Goal: Task Accomplishment & Management: Use online tool/utility

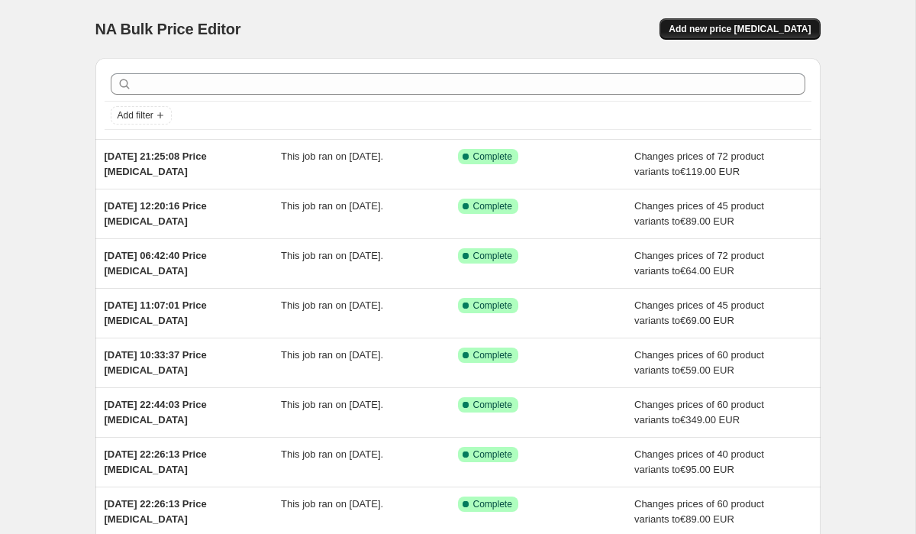
click at [723, 29] on span "Add new price [MEDICAL_DATA]" at bounding box center [740, 29] width 142 height 12
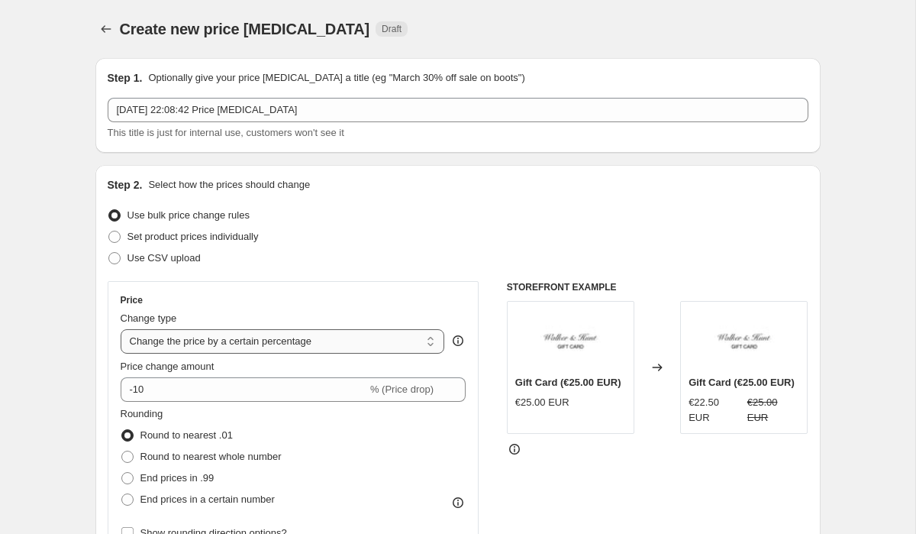
click at [275, 339] on select "Change the price to a certain amount Change the price by a certain amount Chang…" at bounding box center [283, 341] width 324 height 24
select select "to"
click at [121, 329] on select "Change the price to a certain amount Change the price by a certain amount Chang…" at bounding box center [283, 341] width 324 height 24
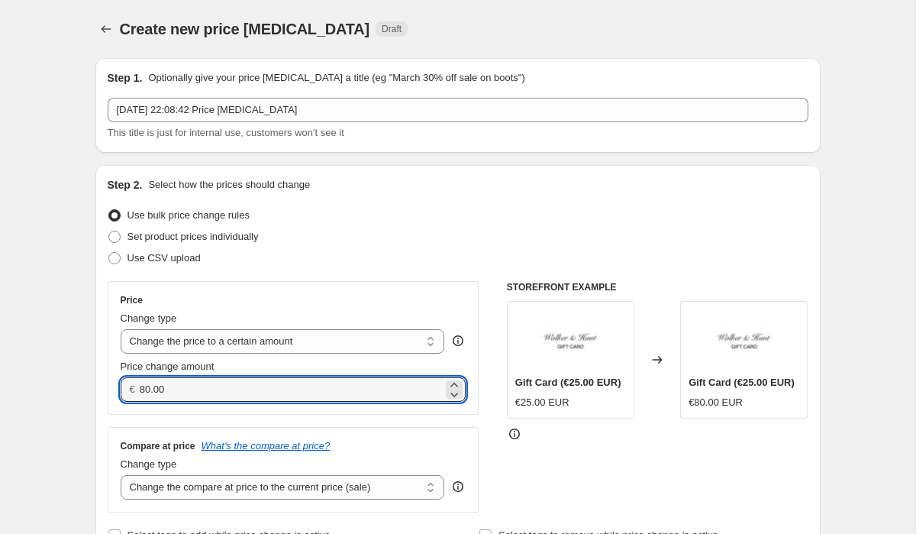
drag, startPoint x: 185, startPoint y: 386, endPoint x: 90, endPoint y: 385, distance: 94.7
drag, startPoint x: 182, startPoint y: 389, endPoint x: 96, endPoint y: 385, distance: 86.4
click at [98, 385] on div "Step 2. Select how the prices should change Use bulk price change rules Set pro…" at bounding box center [457, 361] width 725 height 393
type input "79.95"
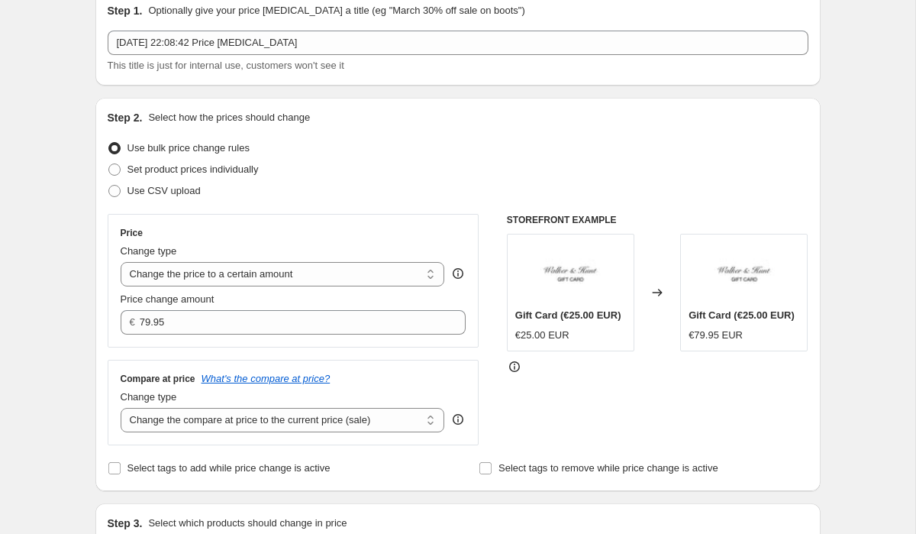
scroll to position [190, 0]
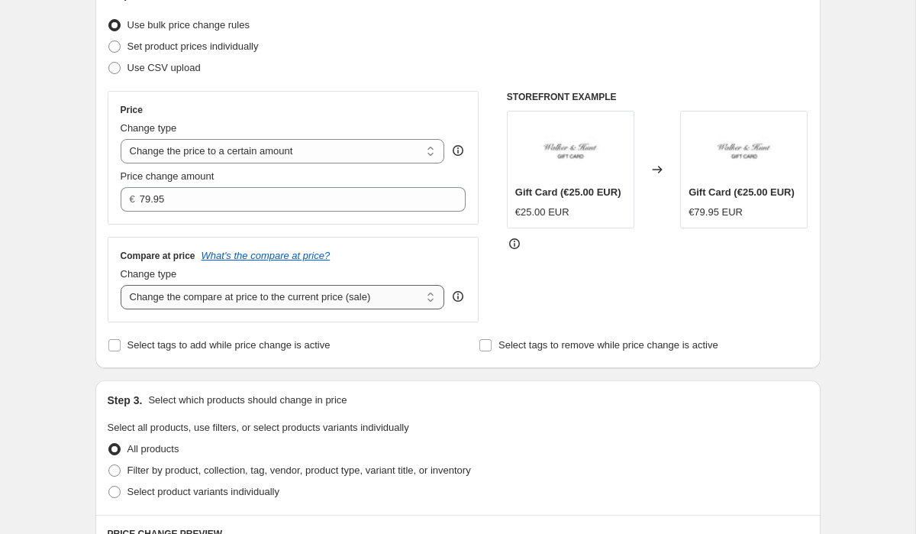
click at [187, 299] on select "Change the compare at price to the current price (sale) Change the compare at p…" at bounding box center [283, 297] width 324 height 24
select select "to"
click at [121, 285] on select "Change the compare at price to the current price (sale) Change the compare at p…" at bounding box center [283, 297] width 324 height 24
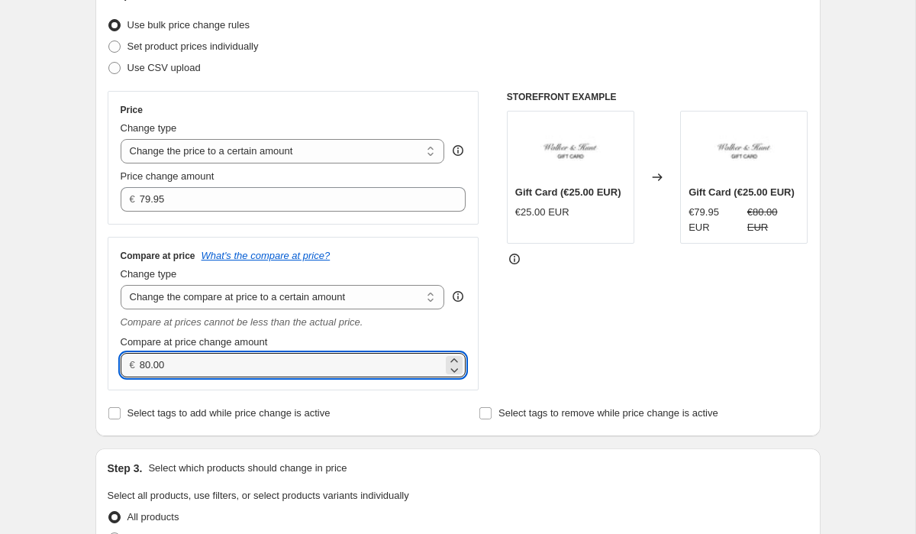
drag, startPoint x: 205, startPoint y: 366, endPoint x: 66, endPoint y: 365, distance: 139.0
paste input "79.95"
type input "79.95"
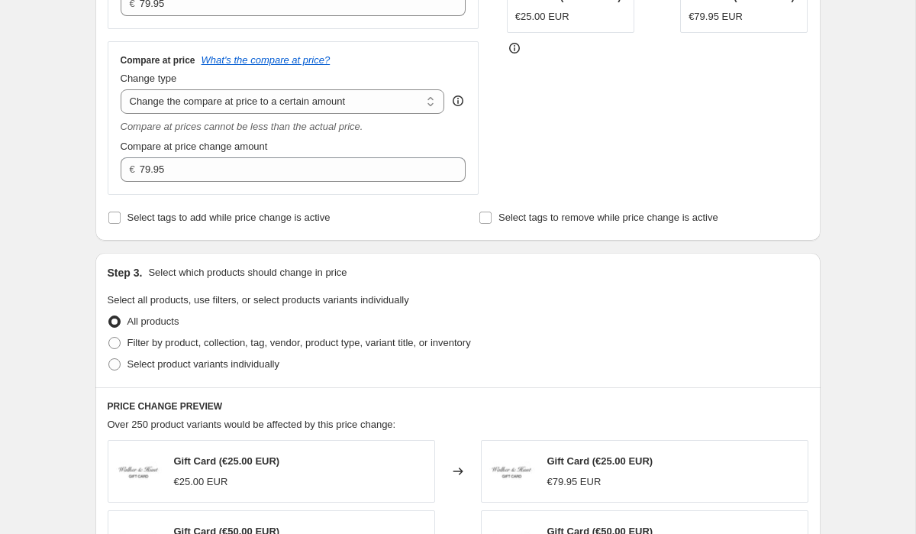
scroll to position [487, 0]
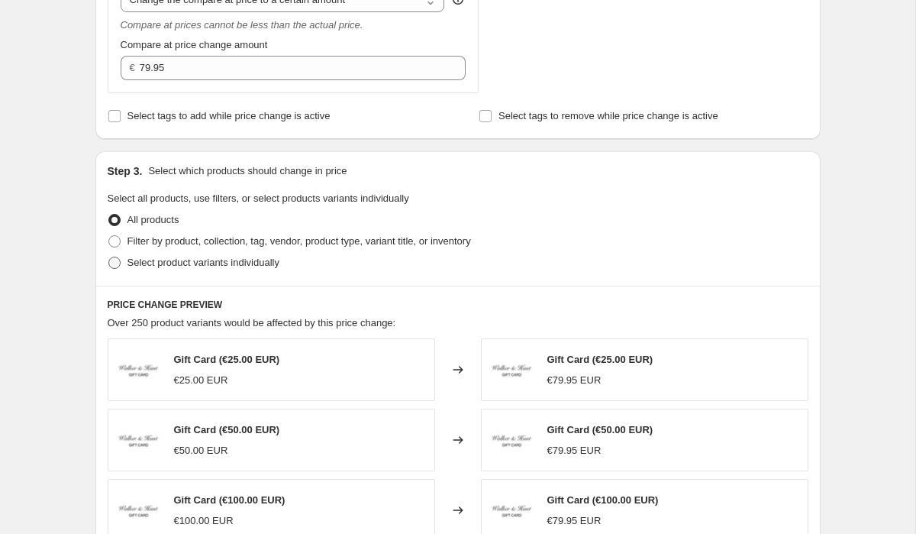
click at [111, 261] on span at bounding box center [114, 263] width 12 height 12
click at [109, 257] on input "Select product variants individually" at bounding box center [108, 257] width 1 height 1
radio input "true"
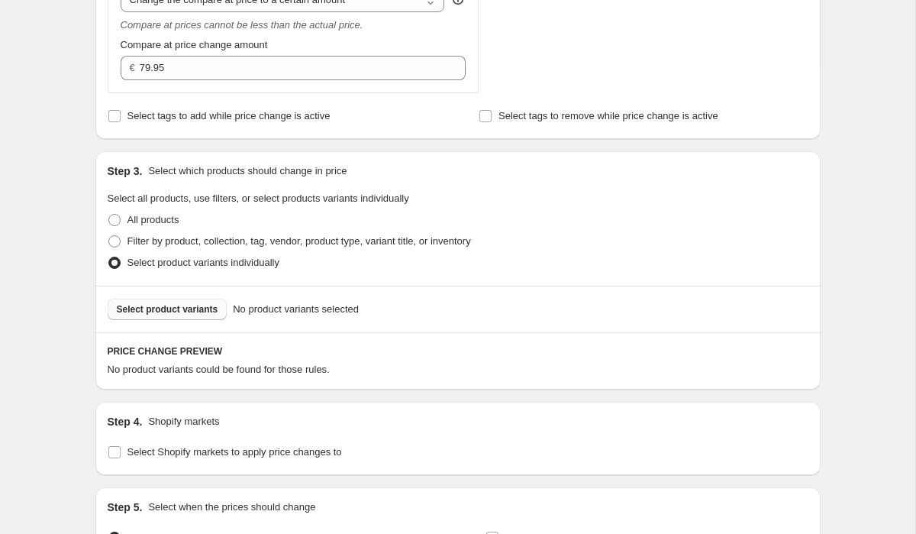
click at [186, 313] on span "Select product variants" at bounding box center [168, 309] width 102 height 12
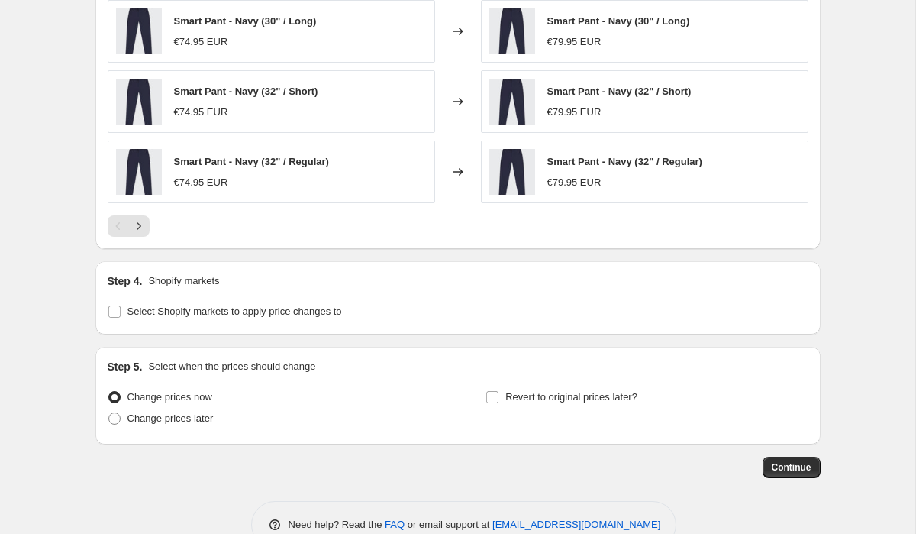
scroll to position [1013, 0]
click at [110, 312] on input "Select Shopify markets to apply price changes to" at bounding box center [114, 311] width 12 height 12
checkbox input "true"
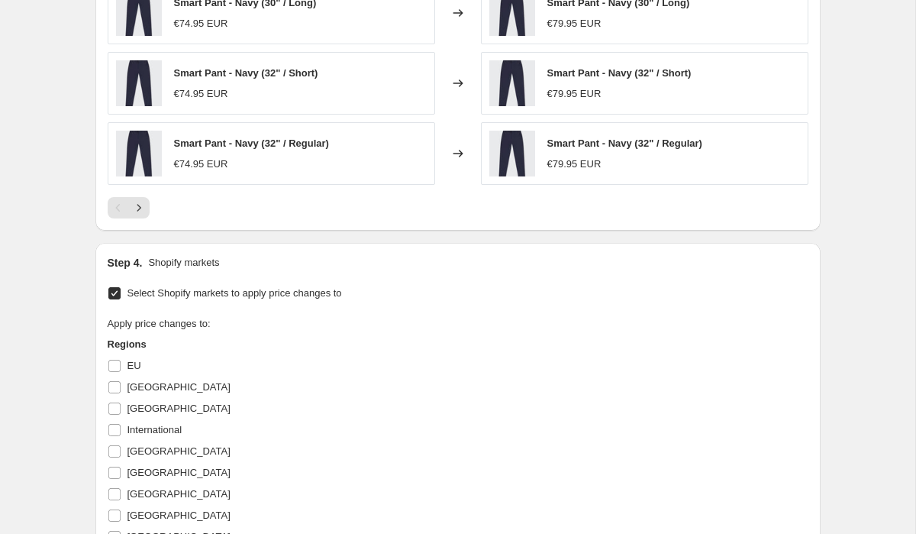
scroll to position [1032, 0]
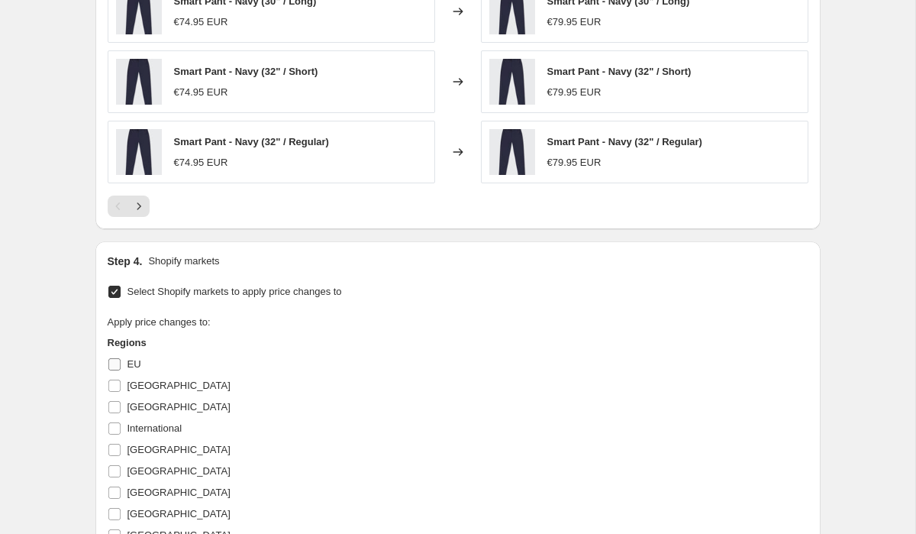
click at [114, 366] on input "EU" at bounding box center [114, 364] width 12 height 12
checkbox input "true"
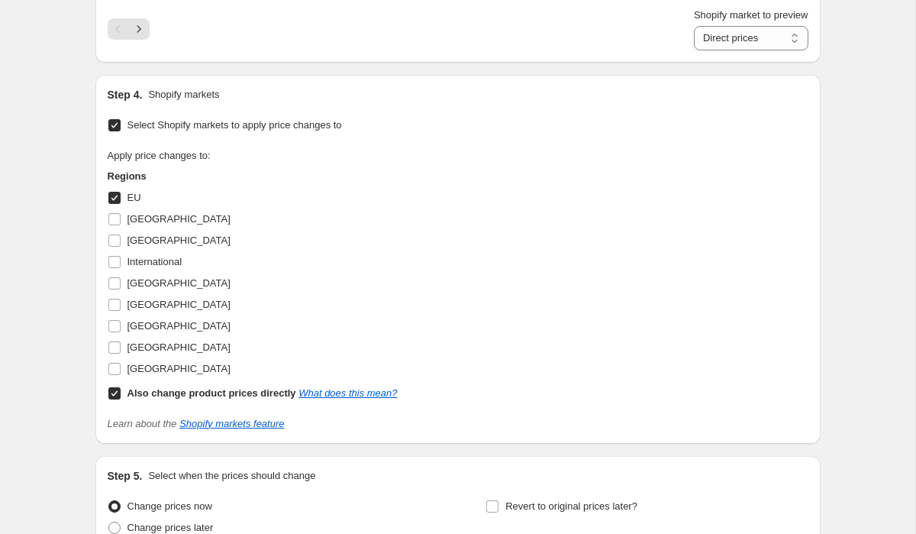
scroll to position [1221, 0]
click at [118, 290] on label "[GEOGRAPHIC_DATA]" at bounding box center [169, 282] width 123 height 21
click at [118, 289] on input "[GEOGRAPHIC_DATA]" at bounding box center [114, 282] width 12 height 12
checkbox input "true"
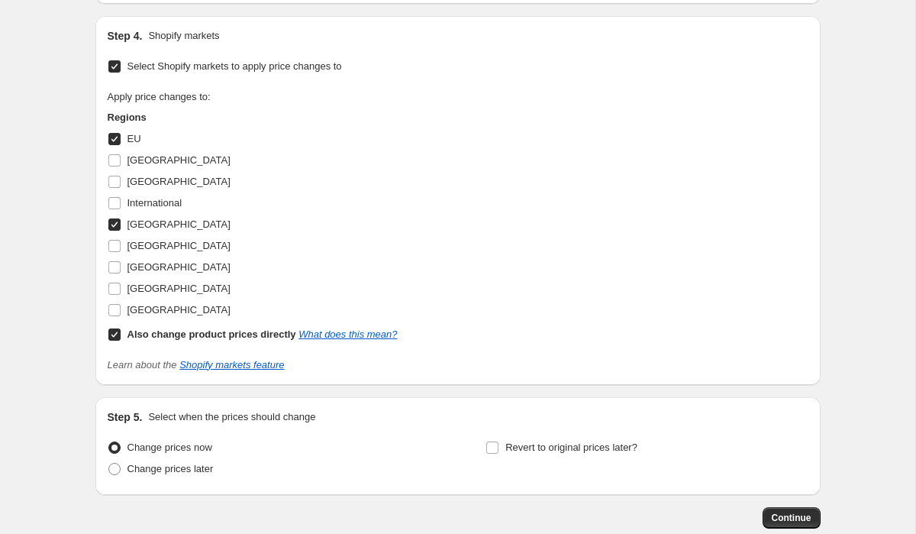
scroll to position [1367, 0]
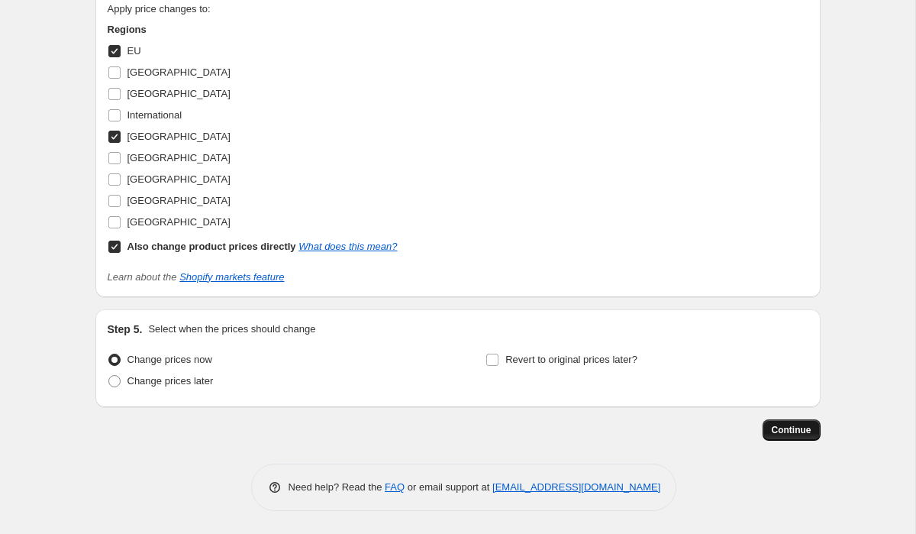
click at [787, 420] on button "Continue" at bounding box center [792, 429] width 58 height 21
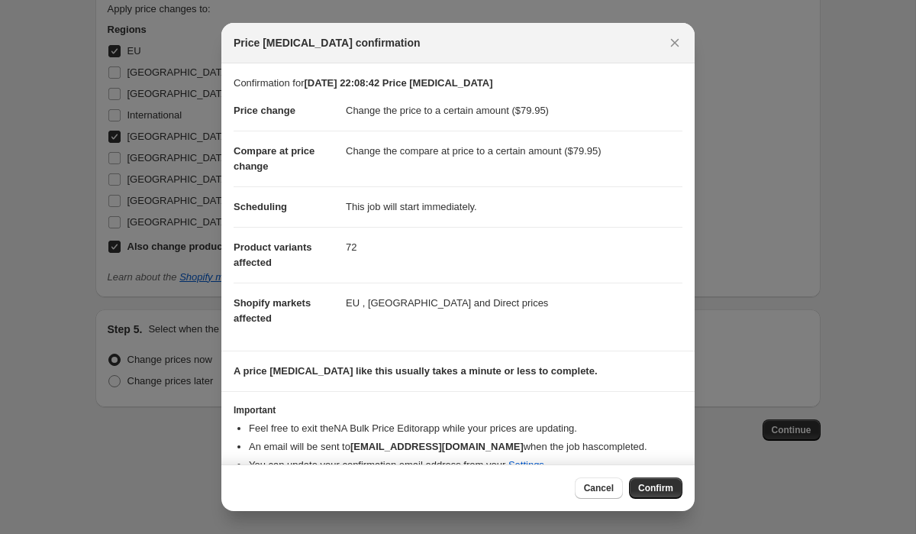
scroll to position [39, 0]
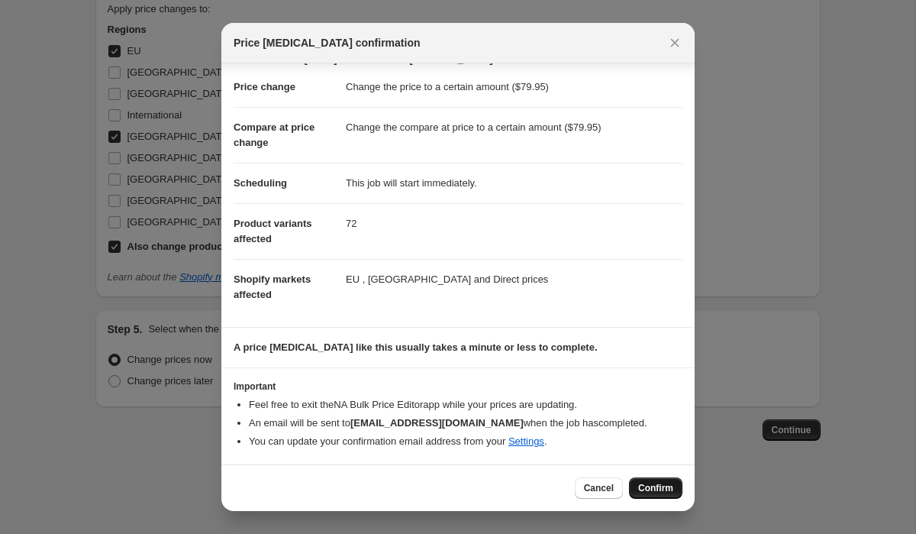
click at [655, 484] on span "Confirm" at bounding box center [655, 488] width 35 height 12
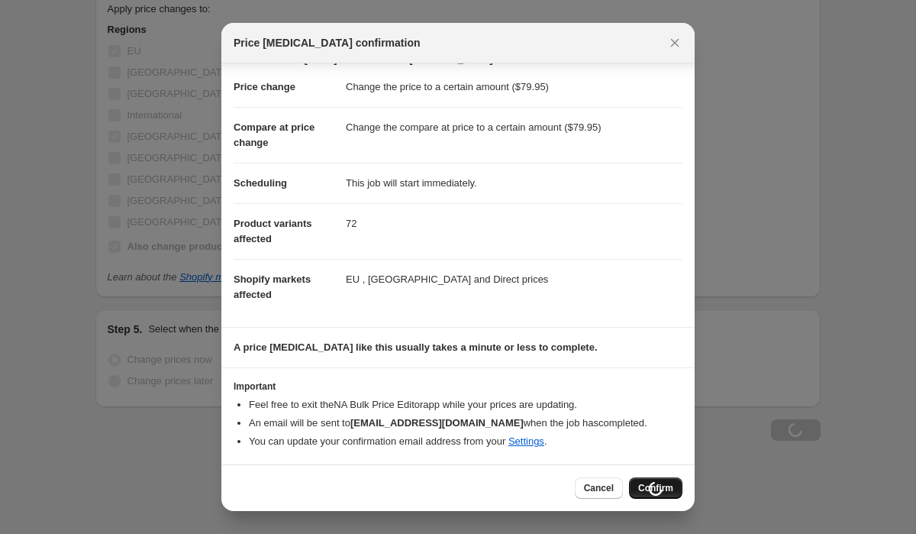
scroll to position [1367, 0]
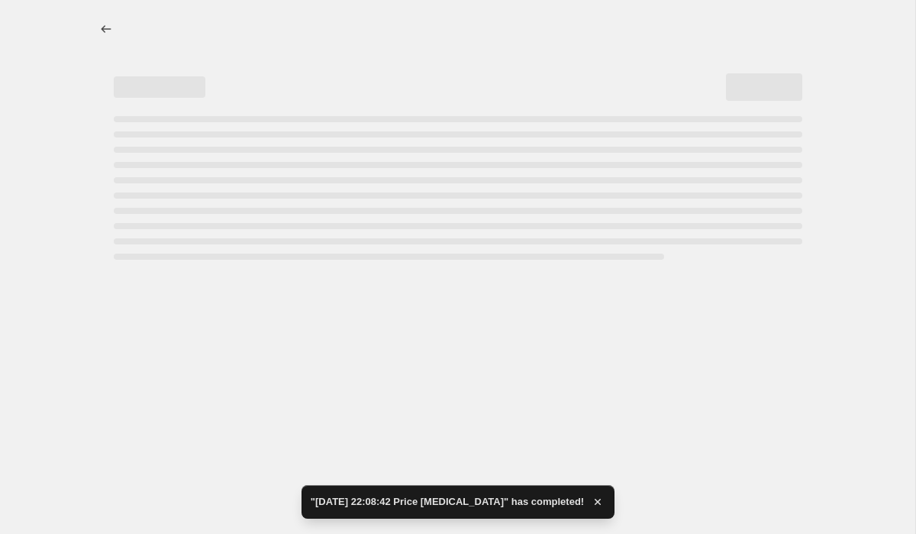
select select "to"
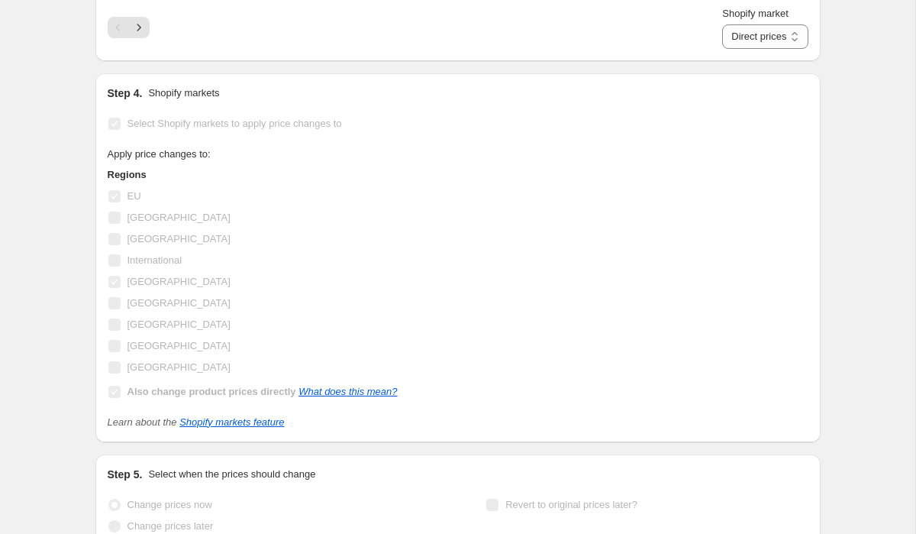
scroll to position [0, 0]
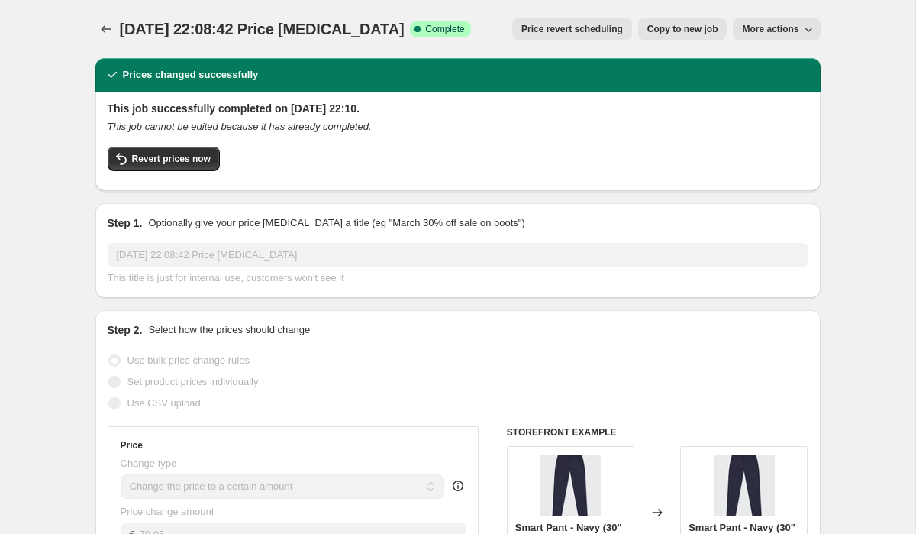
click at [703, 31] on span "Copy to new job" at bounding box center [682, 29] width 71 height 12
select select "to"
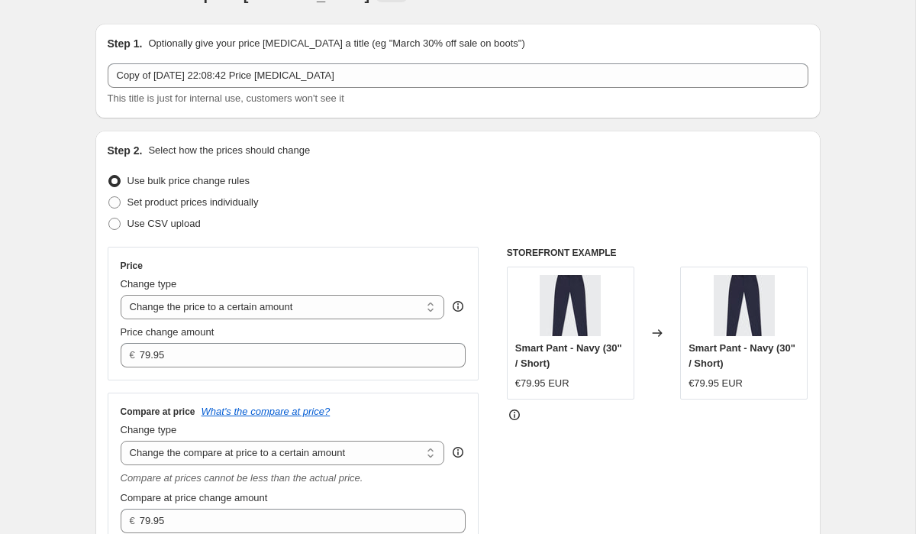
scroll to position [34, 0]
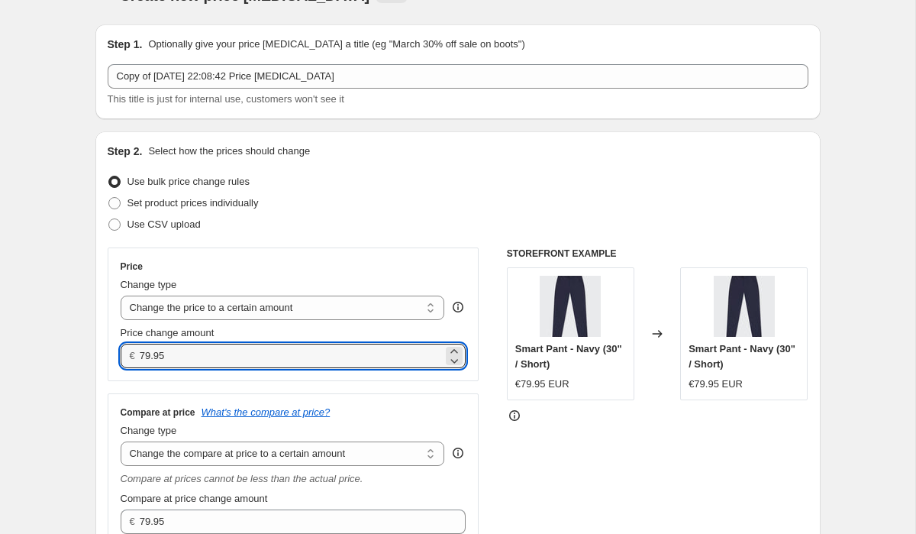
drag, startPoint x: 186, startPoint y: 353, endPoint x: 96, endPoint y: 353, distance: 89.3
click at [97, 353] on div "Step 2. Select how the prices should change Use bulk price change rules Set pro…" at bounding box center [457, 361] width 725 height 461
drag, startPoint x: 169, startPoint y: 363, endPoint x: 107, endPoint y: 357, distance: 62.1
click at [108, 357] on div "Price Change type Change the price to a certain amount Change the price by a ce…" at bounding box center [294, 314] width 372 height 134
type input "69.00"
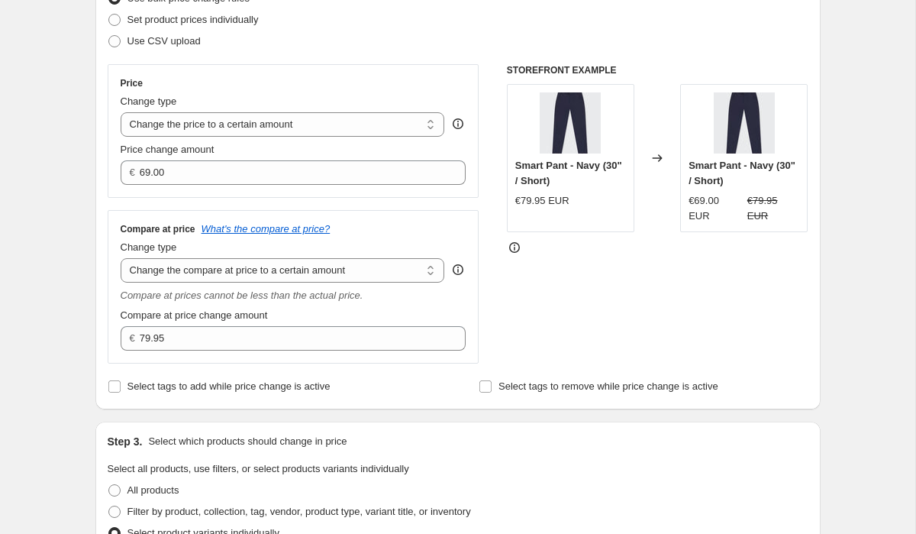
scroll to position [238, 0]
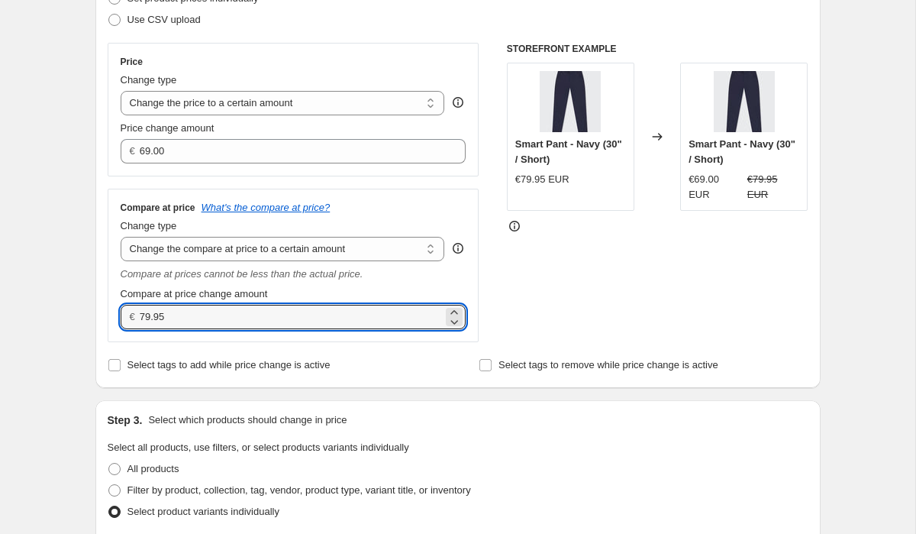
drag, startPoint x: 187, startPoint y: 317, endPoint x: 108, endPoint y: 306, distance: 80.1
click at [115, 308] on div "Compare at price What's the compare at price? Change type Change the compare at…" at bounding box center [294, 265] width 372 height 153
paste input "69"
type input "69.00"
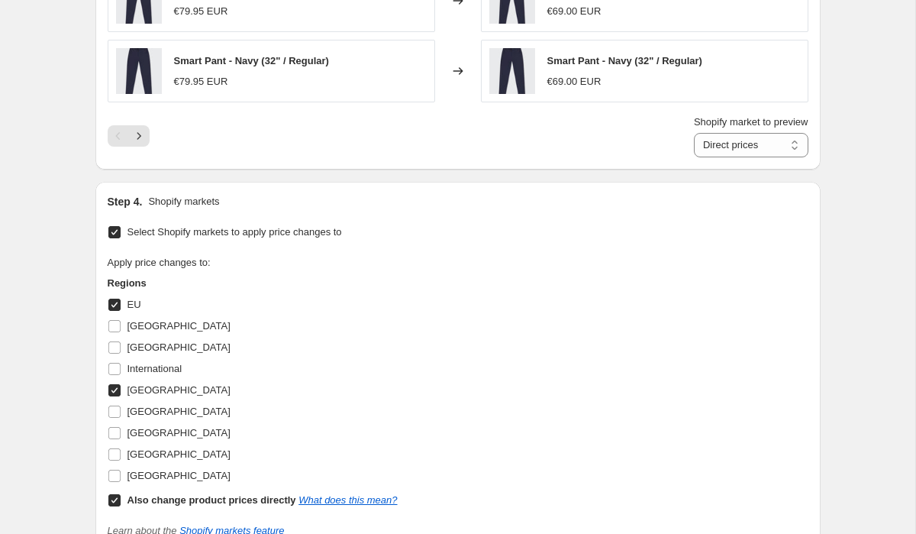
scroll to position [1221, 0]
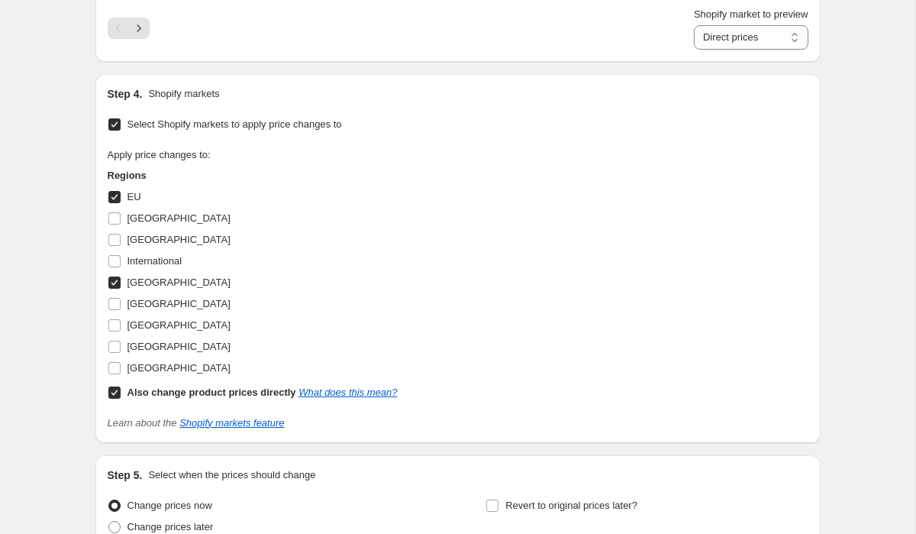
click at [112, 281] on input "[GEOGRAPHIC_DATA]" at bounding box center [114, 282] width 12 height 12
checkbox input "false"
click at [114, 194] on input "EU" at bounding box center [114, 197] width 12 height 12
checkbox input "false"
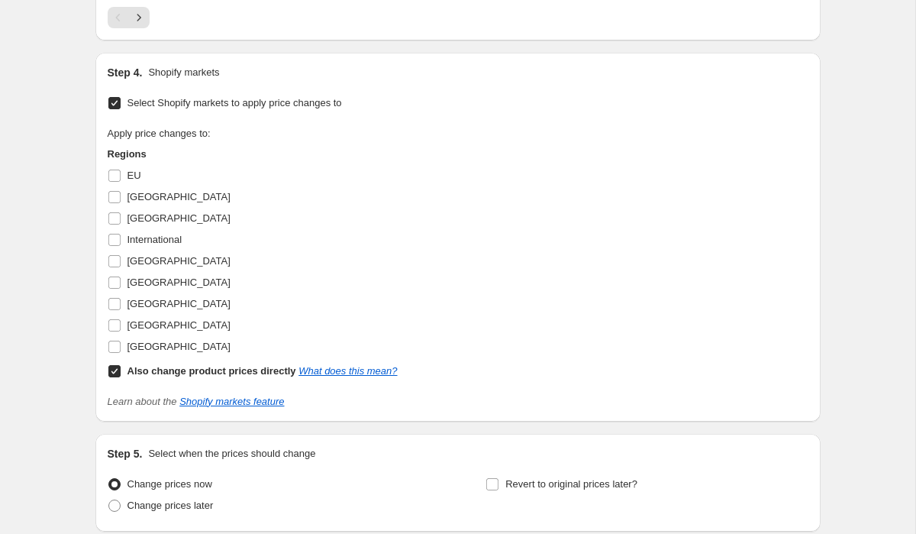
click at [113, 370] on input "Also change product prices directly What does this mean?" at bounding box center [114, 371] width 12 height 12
checkbox input "false"
click at [118, 328] on input "[GEOGRAPHIC_DATA]" at bounding box center [114, 325] width 12 height 12
checkbox input "true"
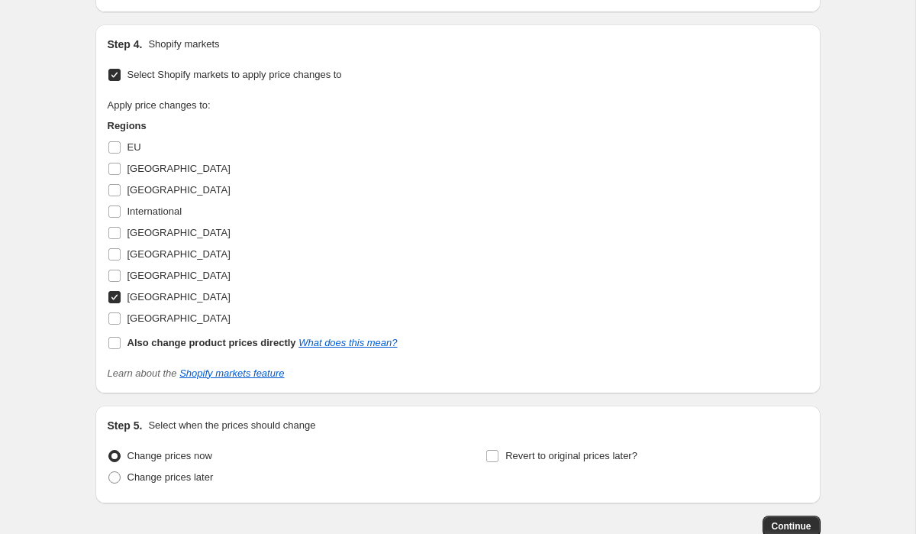
scroll to position [1345, 0]
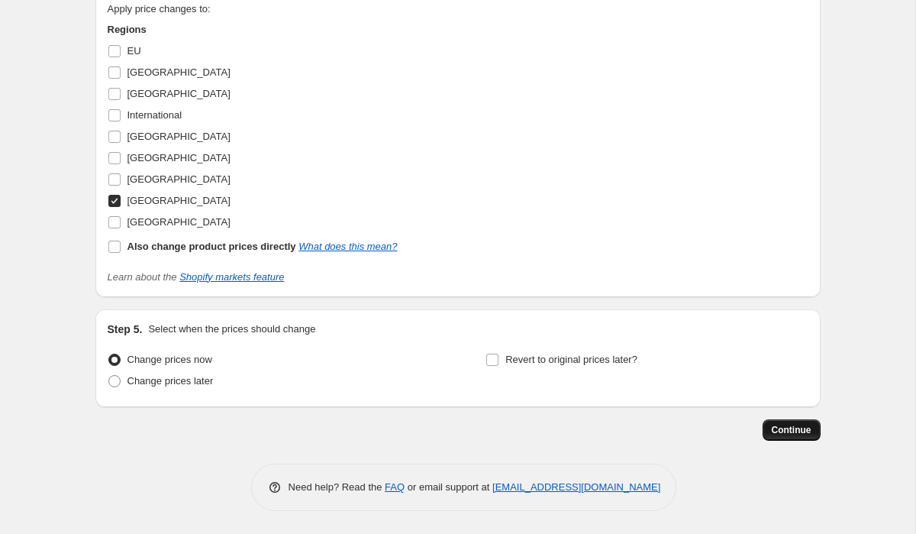
click at [807, 428] on span "Continue" at bounding box center [792, 430] width 40 height 12
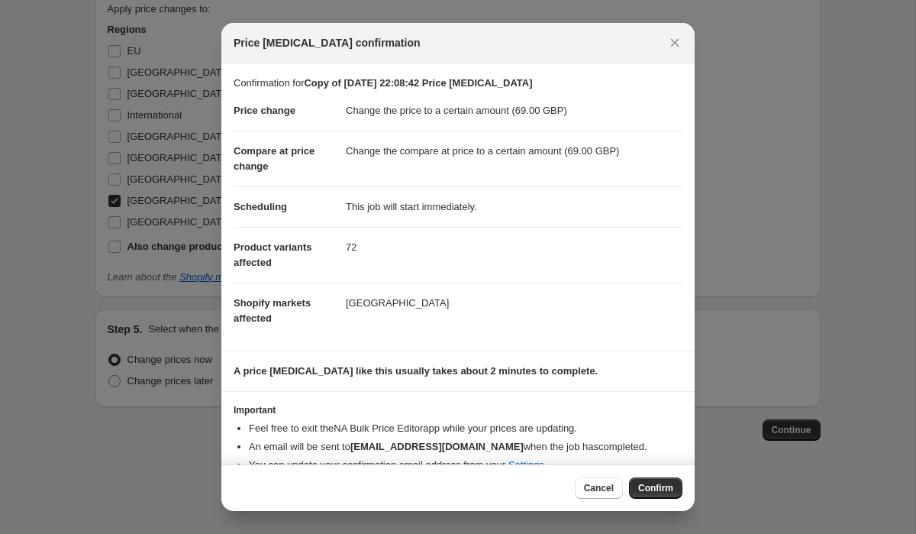
scroll to position [39, 0]
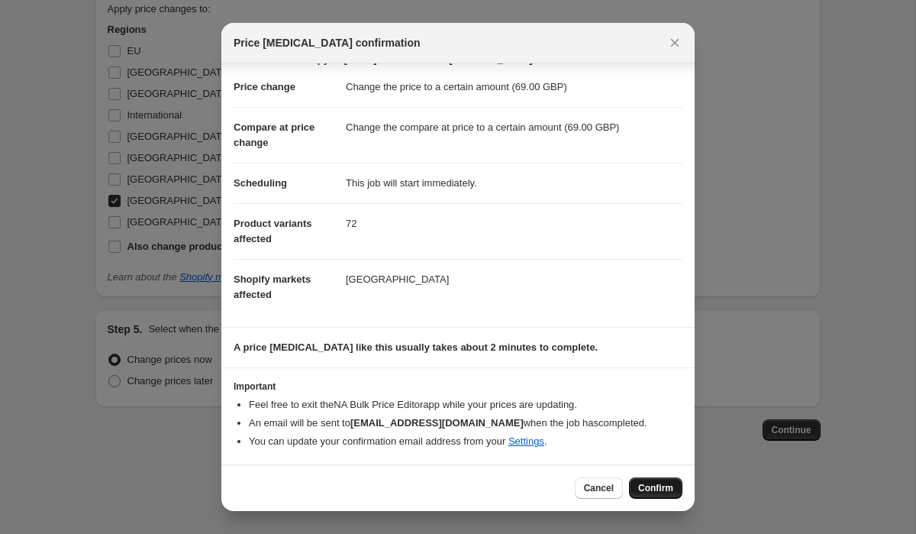
click at [660, 488] on span "Confirm" at bounding box center [655, 488] width 35 height 12
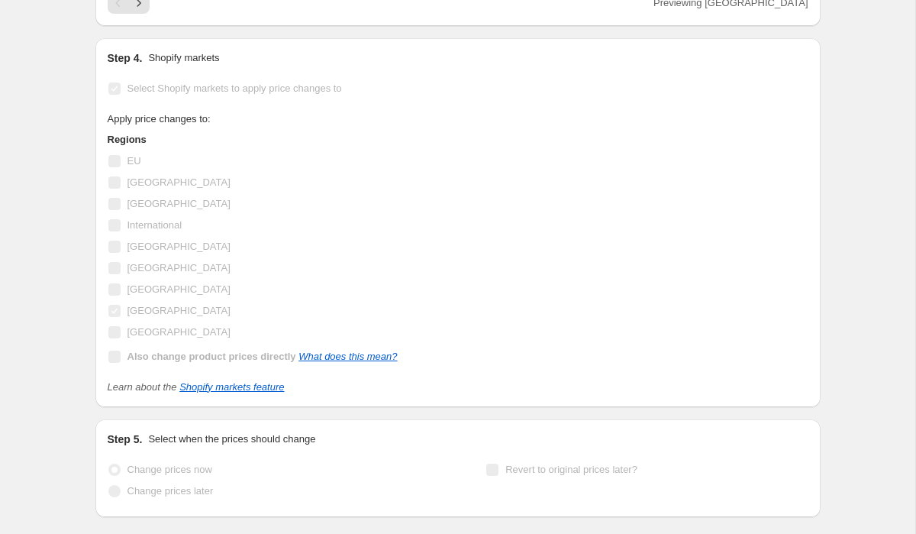
scroll to position [1385, 0]
